Goal: Task Accomplishment & Management: Manage account settings

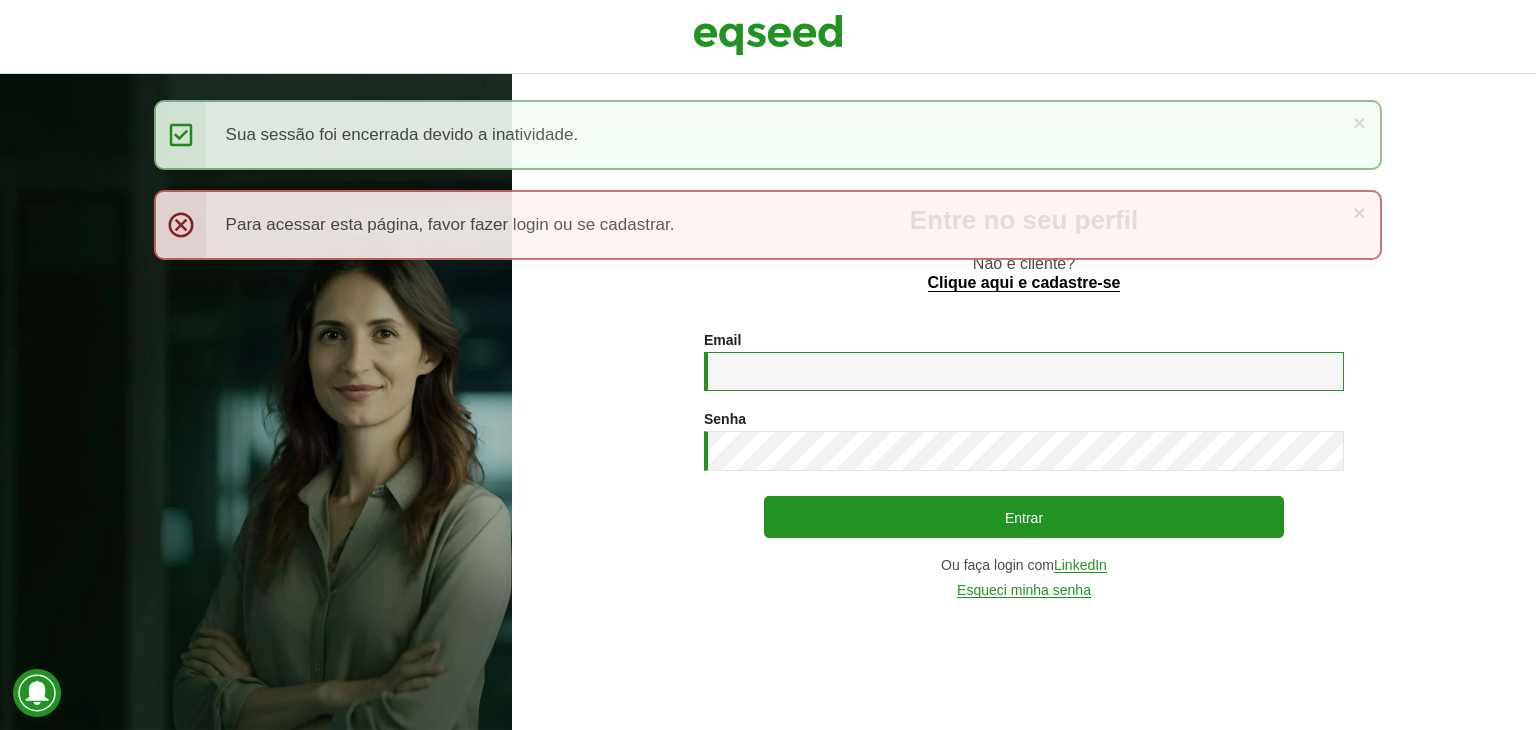
type input "**********"
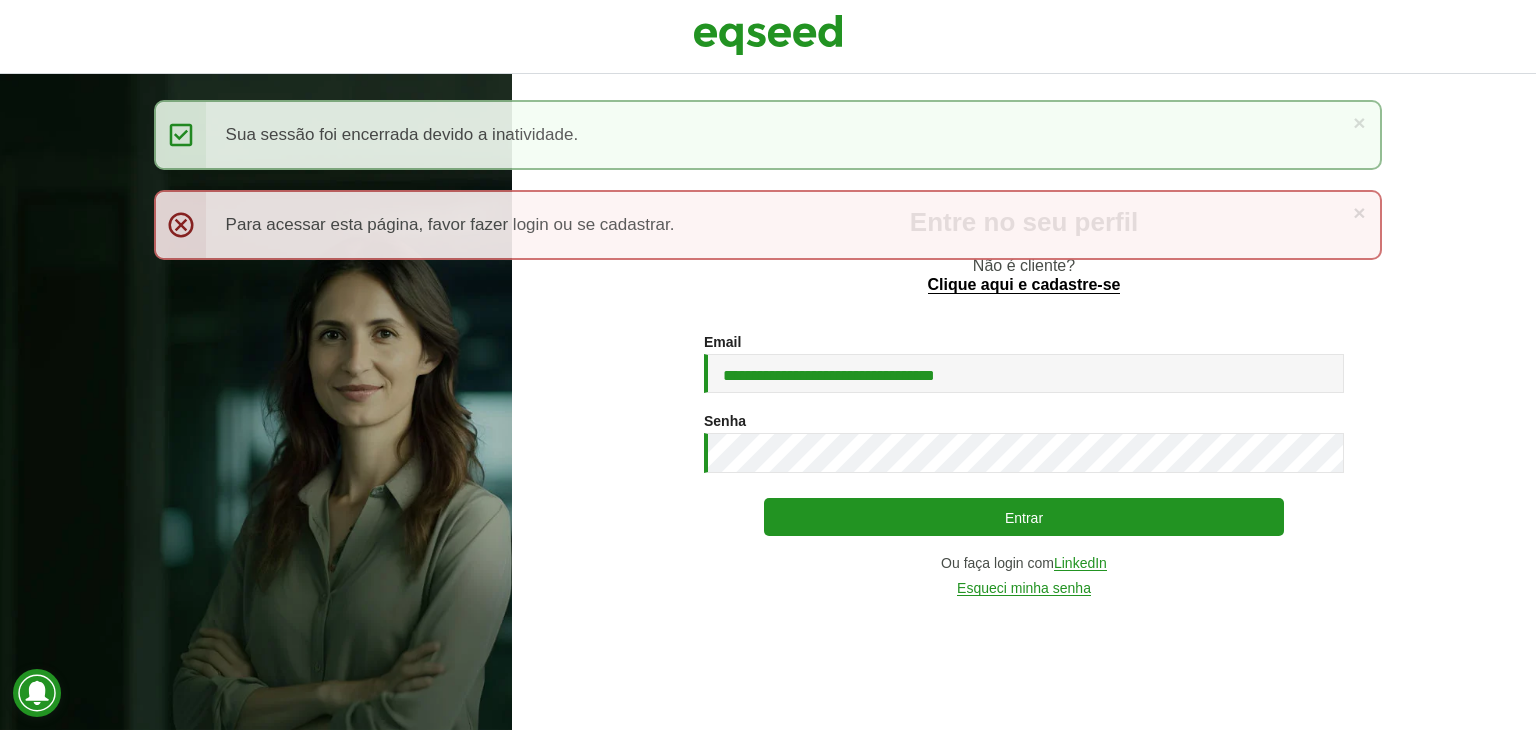
click at [902, 517] on button "Entrar" at bounding box center [1024, 517] width 520 height 38
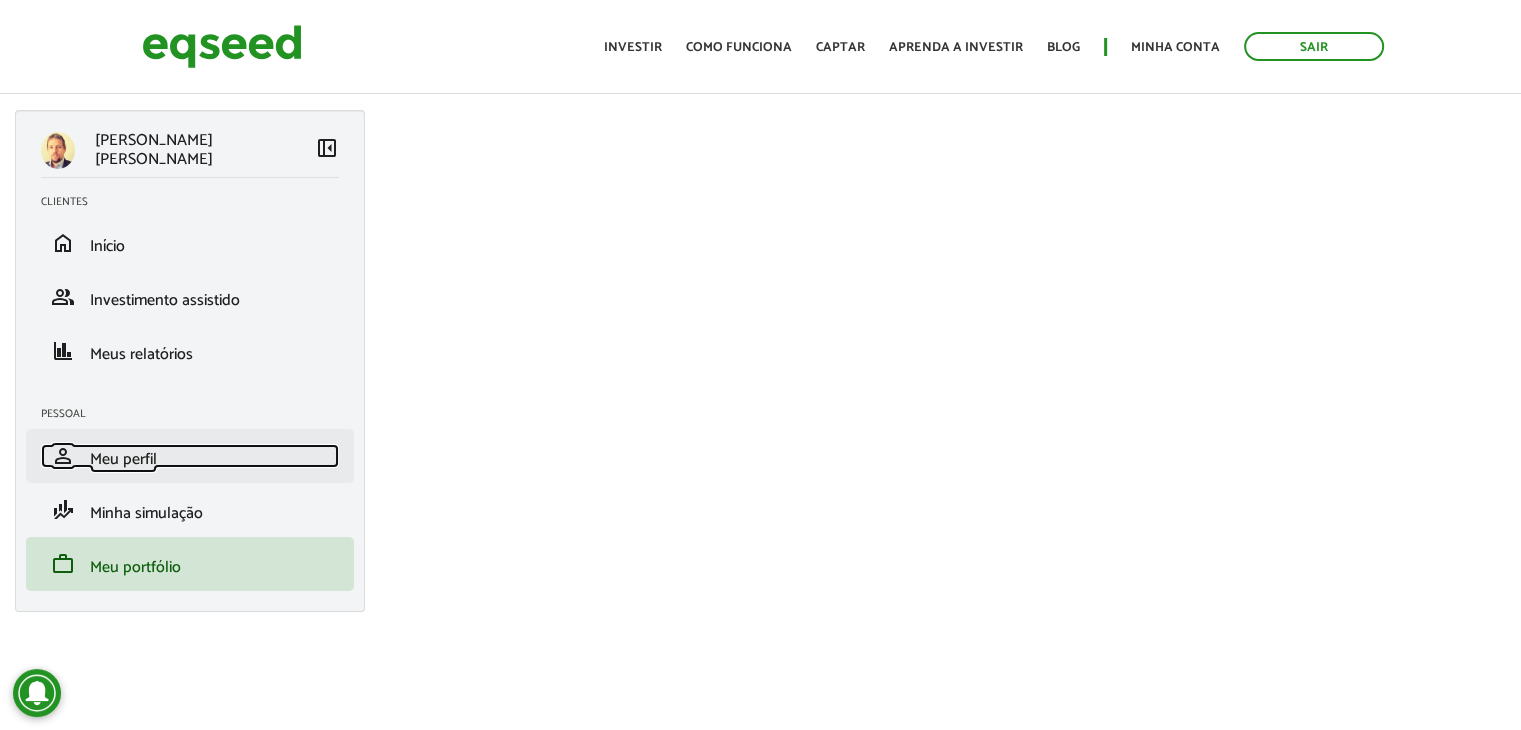
click at [105, 465] on span "Meu perfil" at bounding box center [123, 459] width 67 height 27
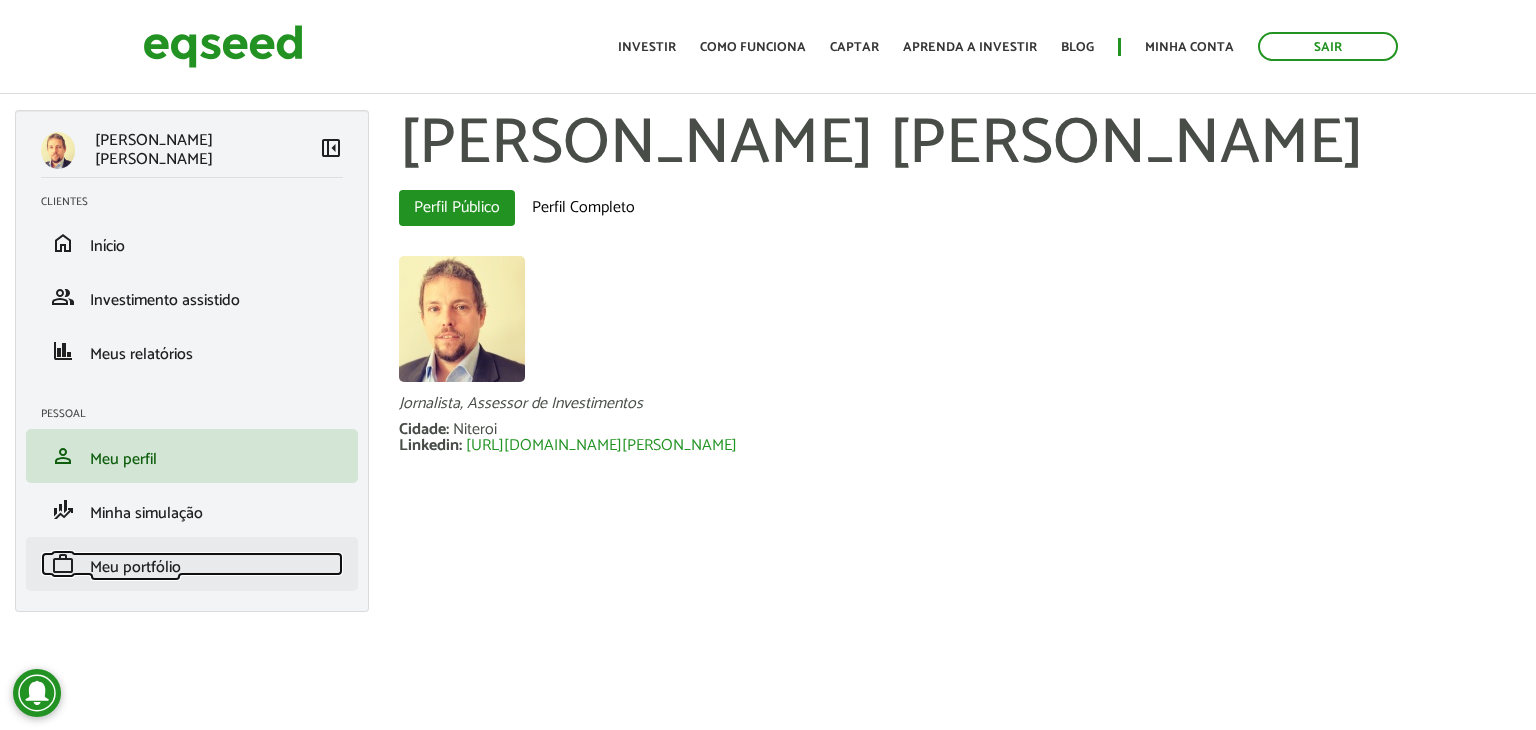
click at [145, 567] on span "Meu portfólio" at bounding box center [135, 567] width 91 height 27
